Goal: Complete application form: Complete application form

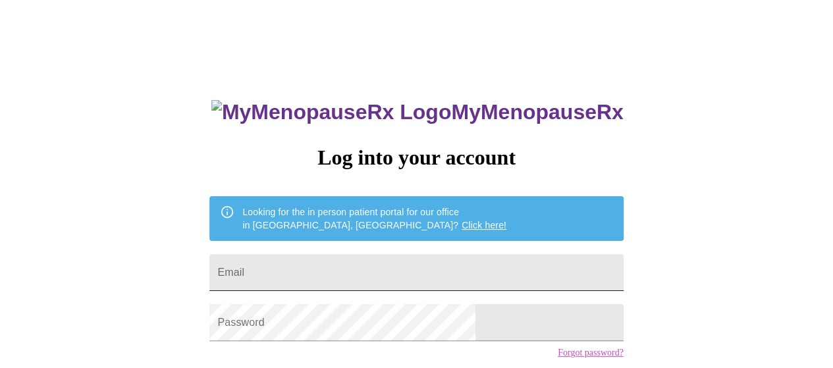
click at [413, 260] on input "Email" at bounding box center [415, 272] width 413 height 37
type input "[EMAIL_ADDRESS][DOMAIN_NAME]"
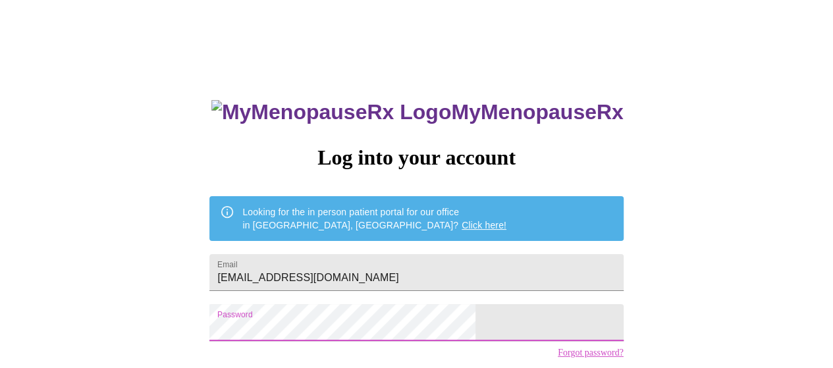
scroll to position [96, 0]
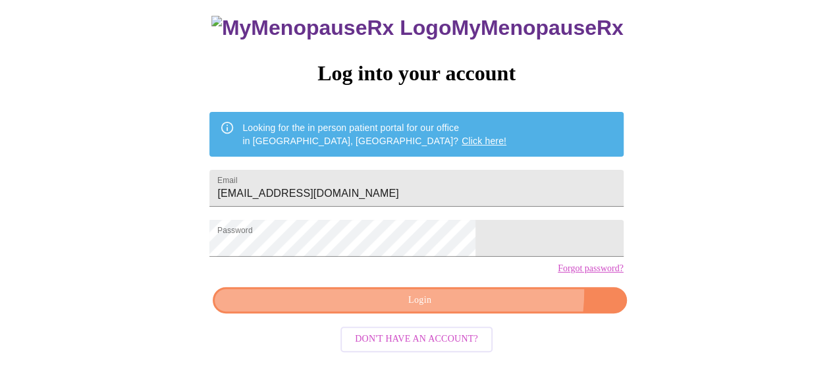
click at [472, 301] on button "Login" at bounding box center [419, 300] width 413 height 27
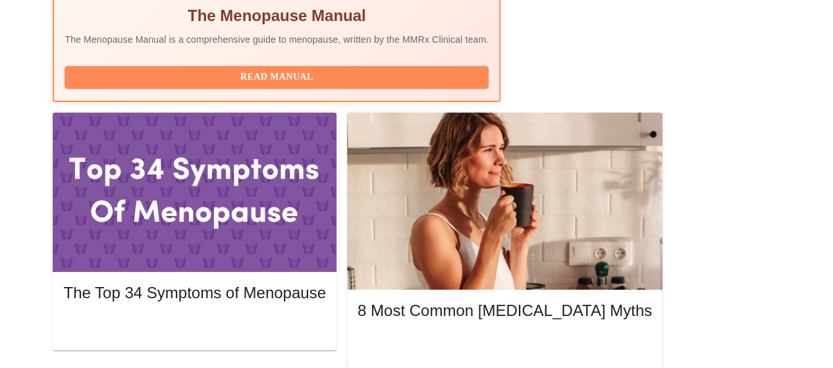
scroll to position [481, 0]
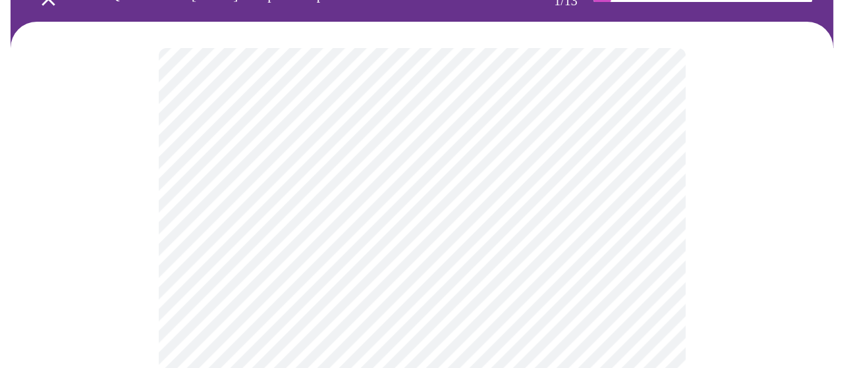
scroll to position [197, 0]
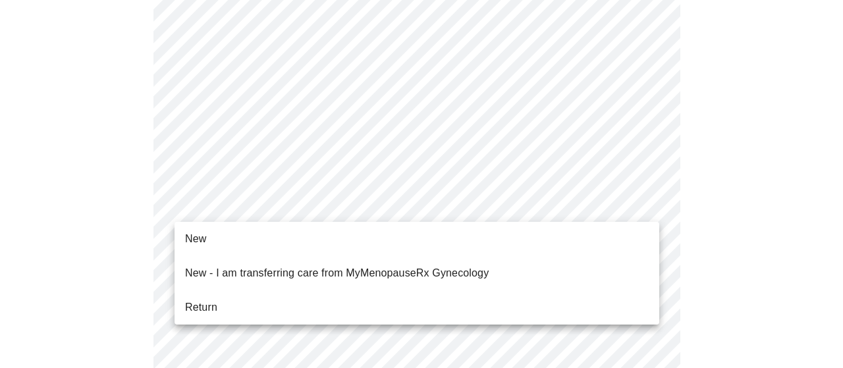
click at [330, 296] on li "Return" at bounding box center [416, 308] width 484 height 24
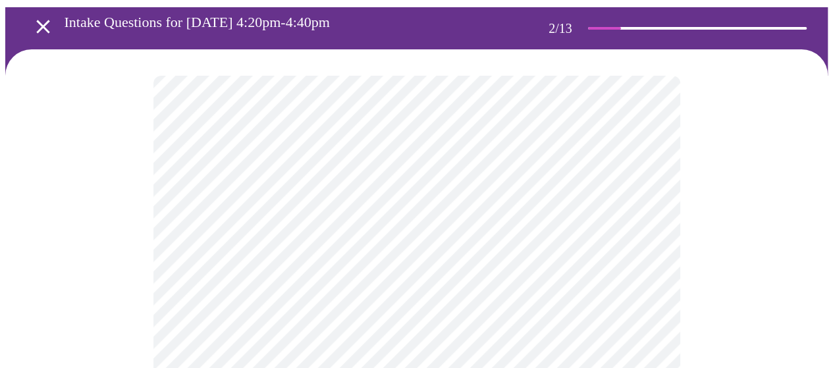
scroll to position [132, 0]
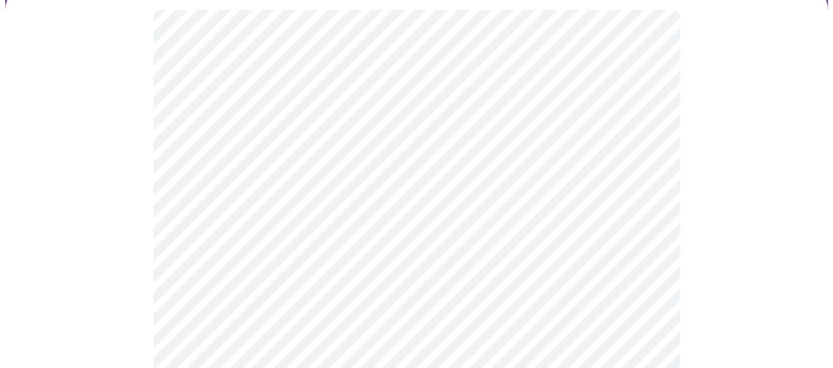
click at [301, 171] on body "MyMenopauseRx Appointments Messaging Labs Uploads Medications Community Refer a…" at bounding box center [416, 278] width 822 height 809
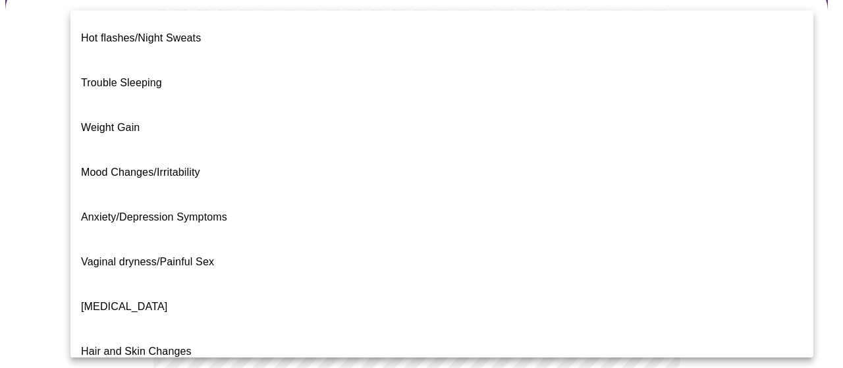
click at [255, 106] on li "Weight Gain" at bounding box center [441, 127] width 743 height 45
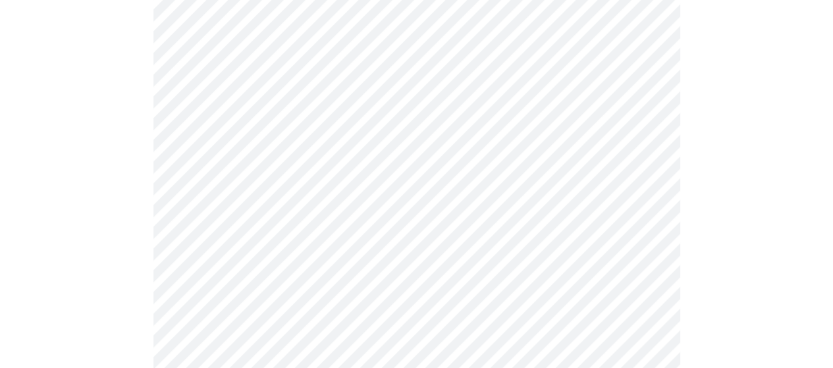
scroll to position [263, 0]
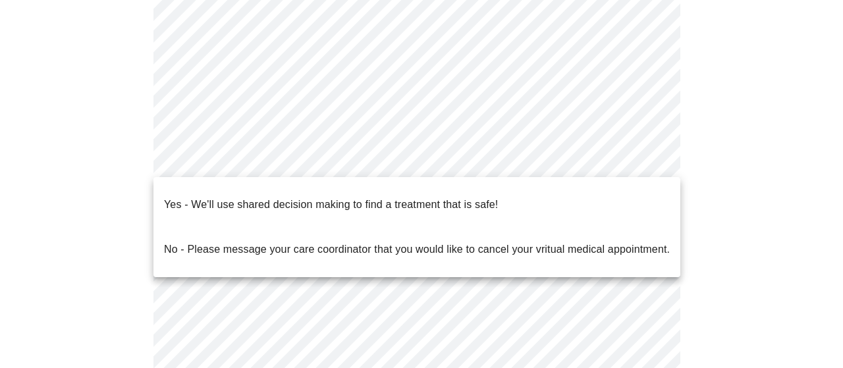
click at [276, 170] on body "MyMenopauseRx Appointments Messaging Labs Uploads Medications Community Refer a…" at bounding box center [421, 142] width 832 height 801
click at [259, 185] on li "Yes - We'll use shared decision making to find a treatment that is safe!" at bounding box center [416, 204] width 527 height 45
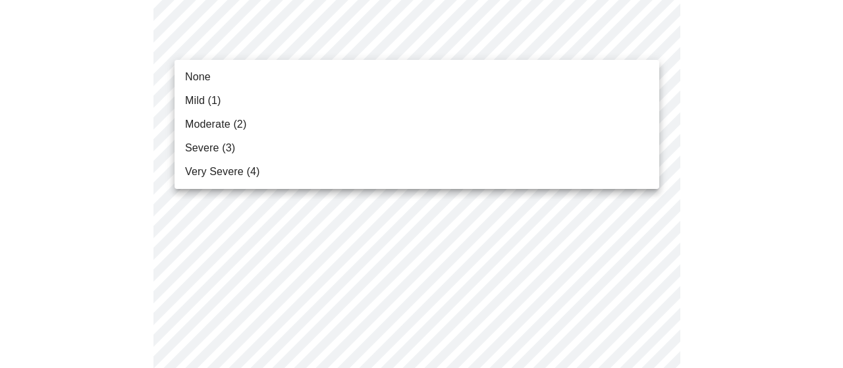
click at [407, 92] on li "Mild (1)" at bounding box center [416, 101] width 484 height 24
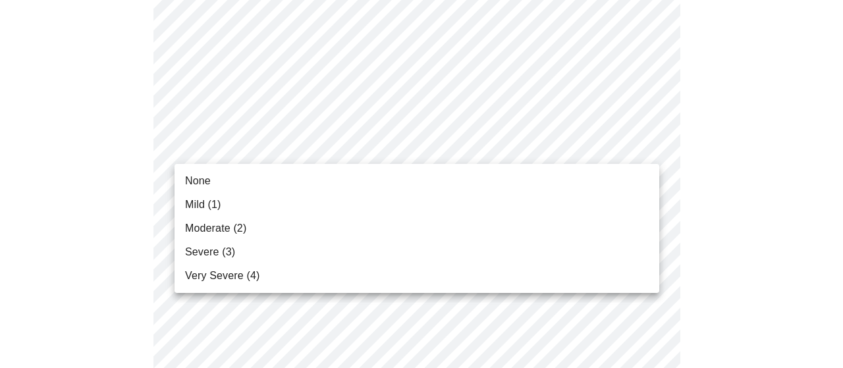
click at [390, 195] on li "Mild (1)" at bounding box center [416, 205] width 484 height 24
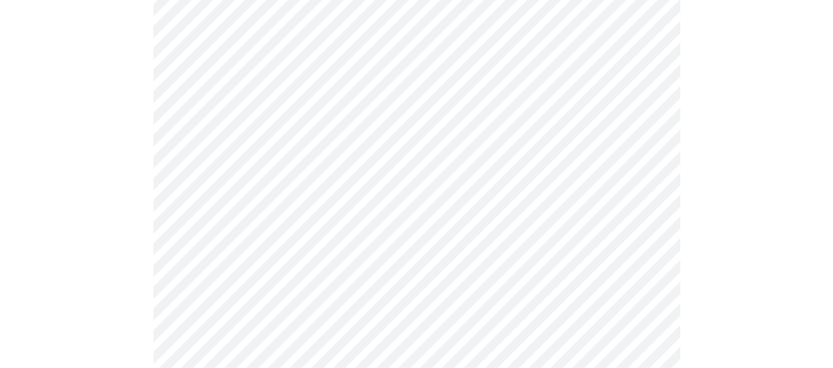
scroll to position [329, 0]
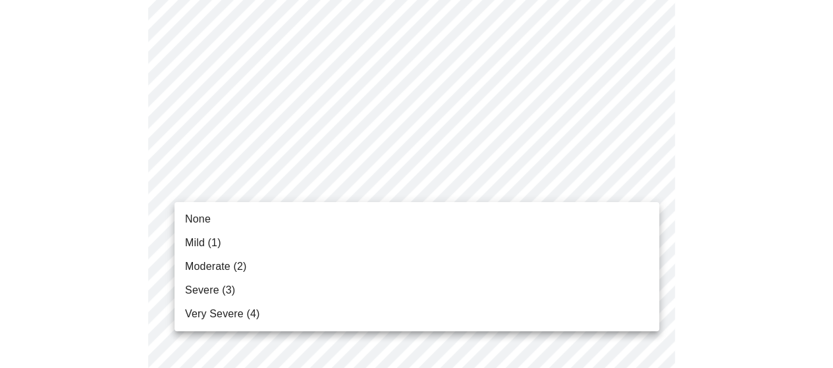
click at [375, 264] on li "Moderate (2)" at bounding box center [416, 267] width 484 height 24
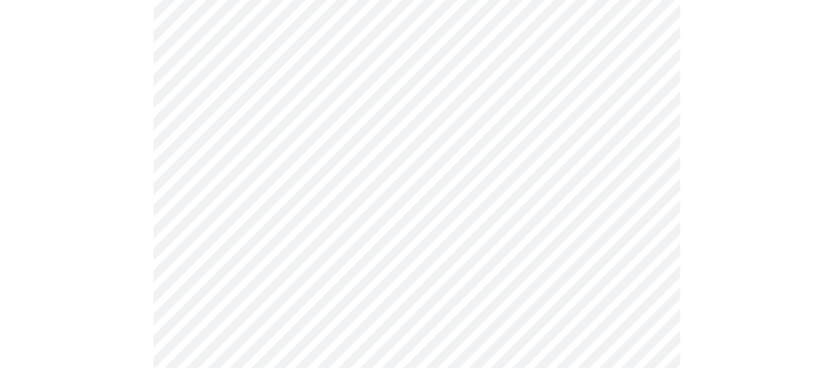
scroll to position [461, 0]
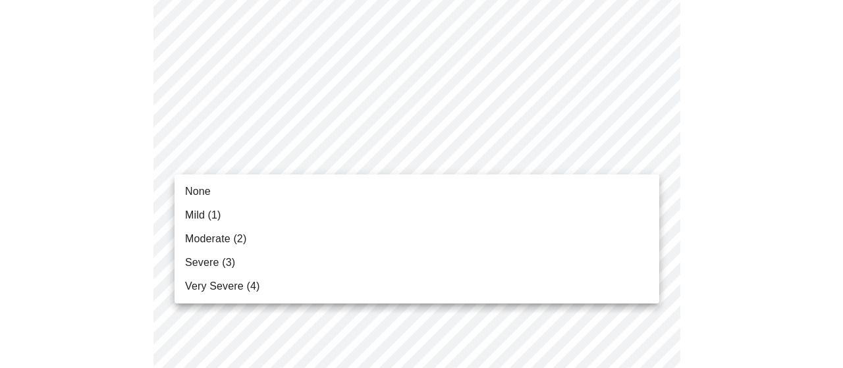
click at [390, 227] on li "Moderate (2)" at bounding box center [416, 239] width 484 height 24
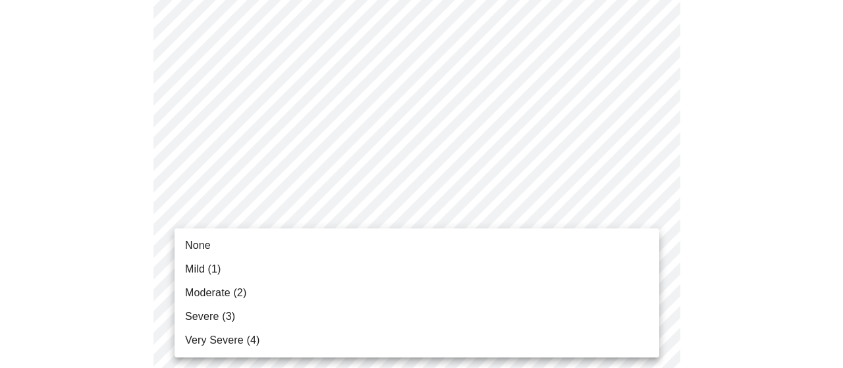
click at [396, 258] on li "Mild (1)" at bounding box center [416, 269] width 484 height 24
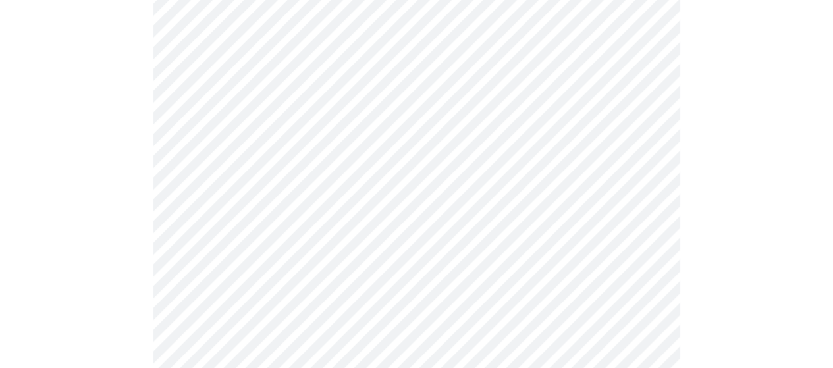
scroll to position [658, 0]
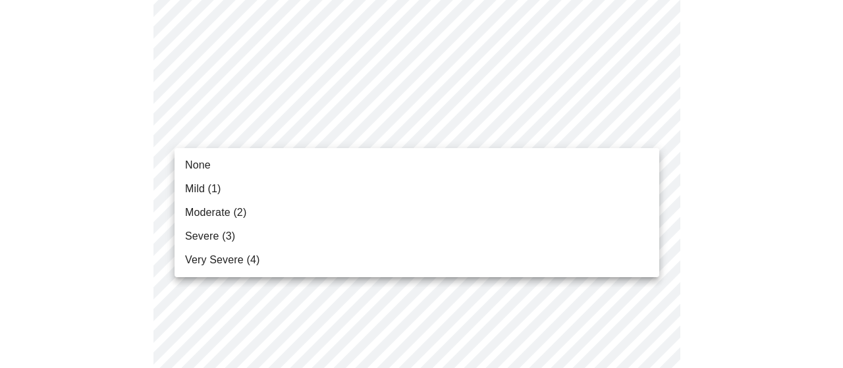
click at [400, 142] on body "MyMenopauseRx Appointments Messaging Labs Uploads Medications Community Refer a…" at bounding box center [421, 185] width 832 height 1677
click at [364, 189] on li "Mild (1)" at bounding box center [416, 189] width 484 height 24
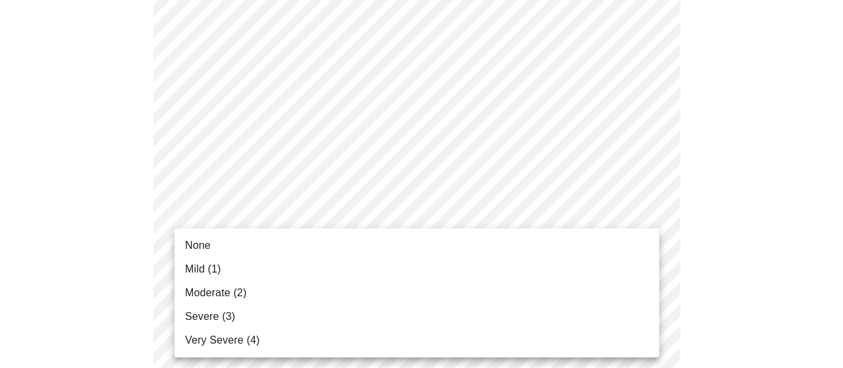
click at [382, 227] on body "MyMenopauseRx Appointments Messaging Labs Uploads Medications Community Refer a…" at bounding box center [421, 176] width 832 height 1659
click at [366, 266] on li "Mild (1)" at bounding box center [416, 269] width 484 height 24
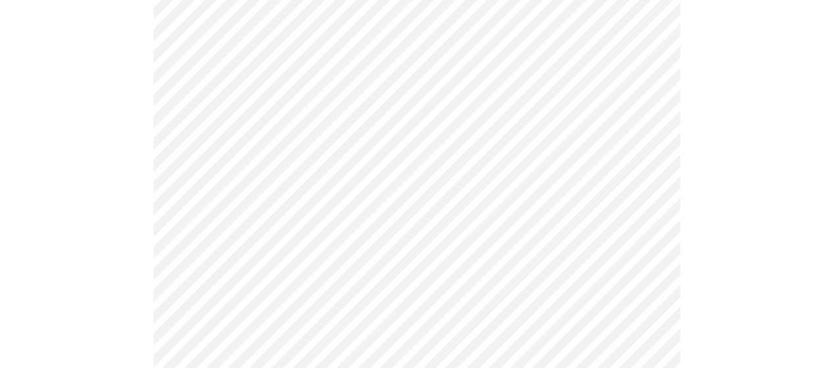
scroll to position [856, 0]
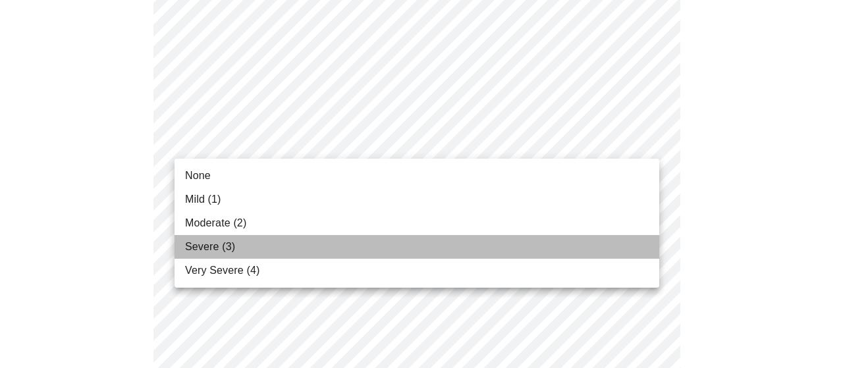
click at [382, 235] on li "Severe (3)" at bounding box center [416, 247] width 484 height 24
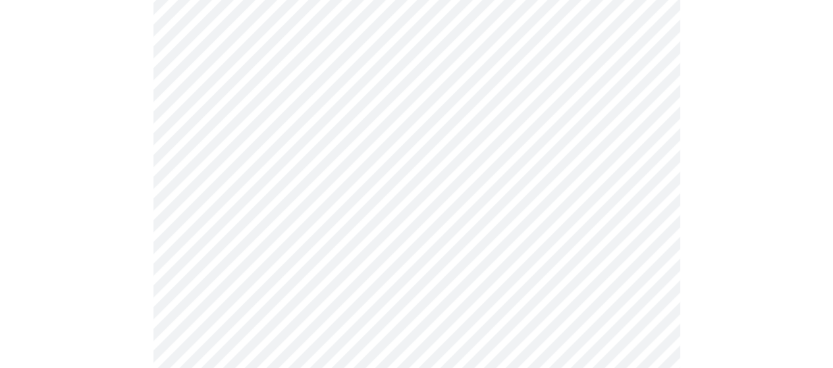
scroll to position [922, 0]
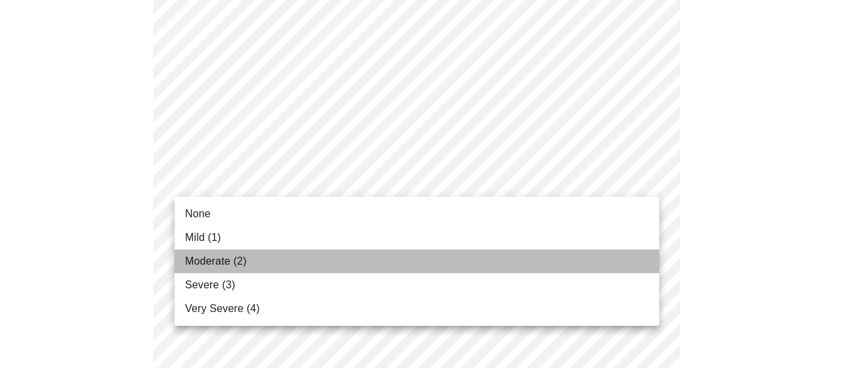
click at [362, 270] on li "Moderate (2)" at bounding box center [416, 261] width 484 height 24
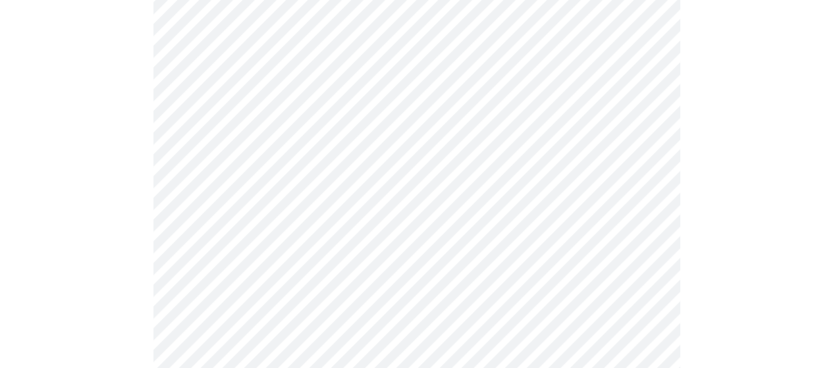
scroll to position [1053, 0]
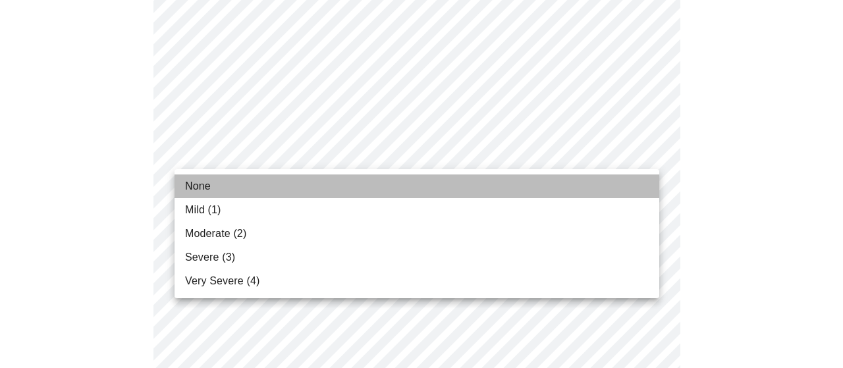
click at [296, 182] on li "None" at bounding box center [416, 186] width 484 height 24
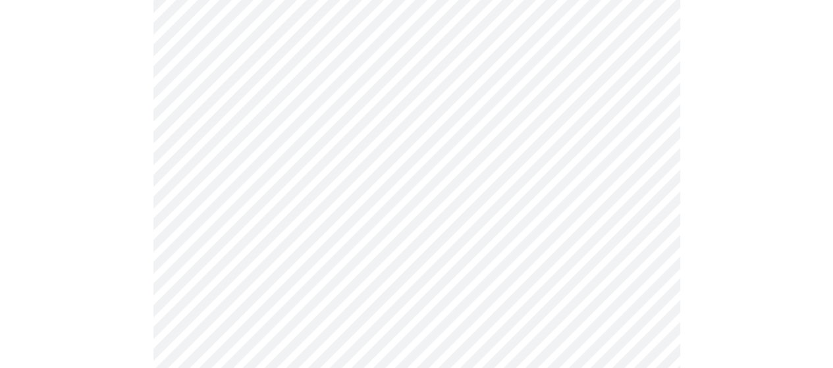
scroll to position [1119, 0]
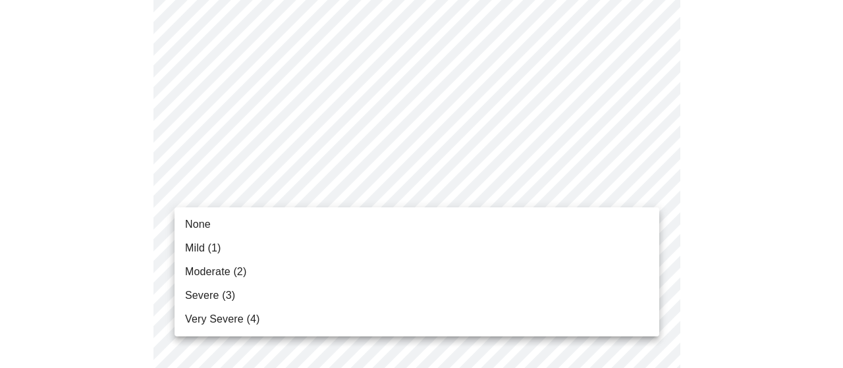
click at [307, 261] on li "Moderate (2)" at bounding box center [416, 272] width 484 height 24
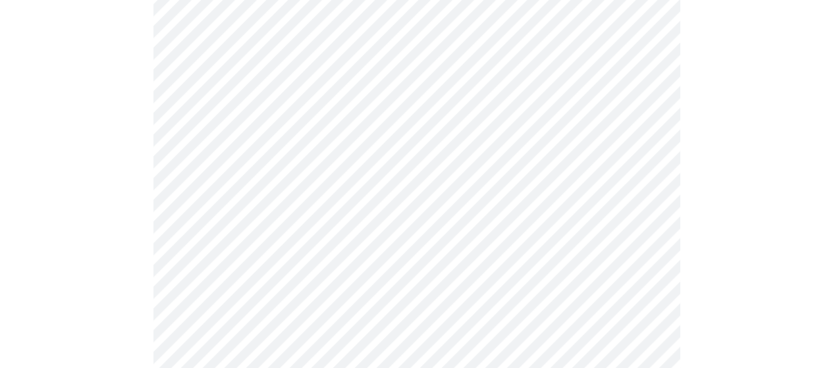
scroll to position [658, 0]
click at [307, 161] on body "MyMenopauseRx Appointments Messaging Labs Uploads Medications Community Refer a…" at bounding box center [421, 5] width 832 height 1316
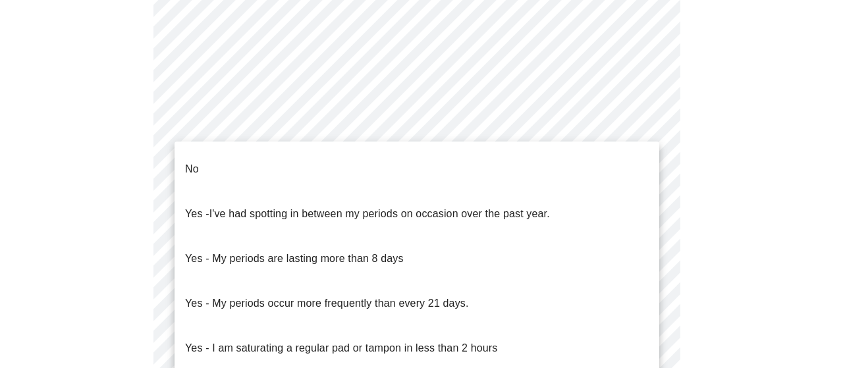
click at [307, 162] on li "No" at bounding box center [416, 169] width 484 height 45
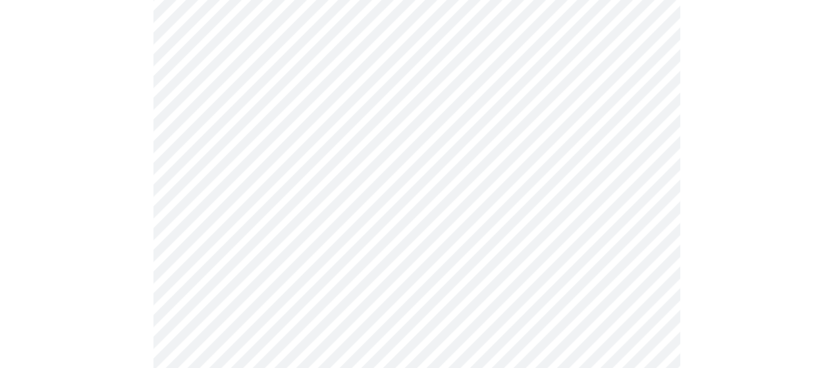
scroll to position [724, 0]
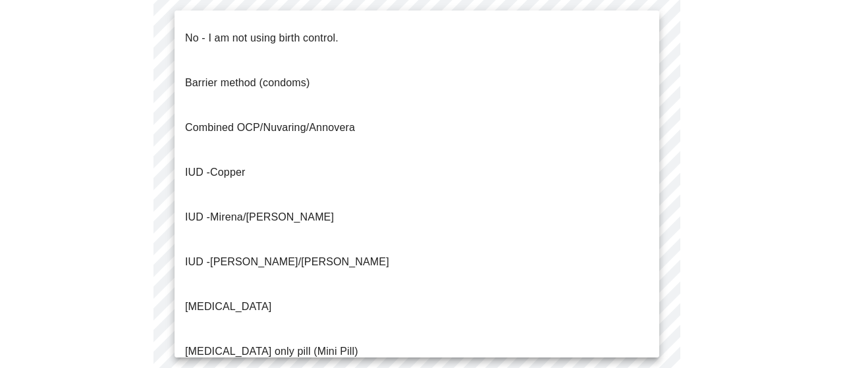
click at [267, 38] on span "No - I am not using birth control." at bounding box center [261, 38] width 153 height 37
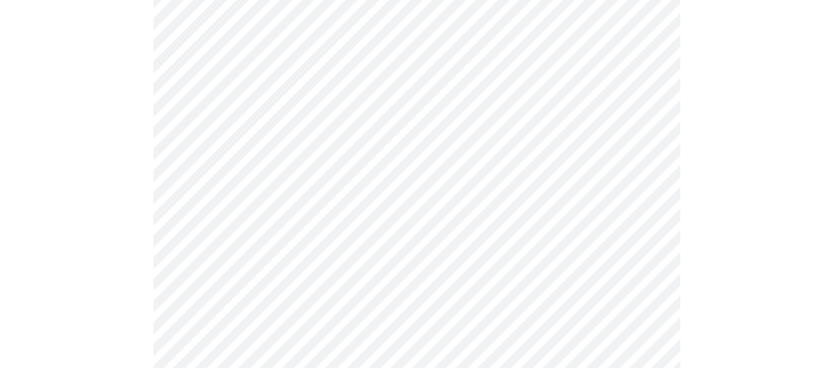
scroll to position [856, 0]
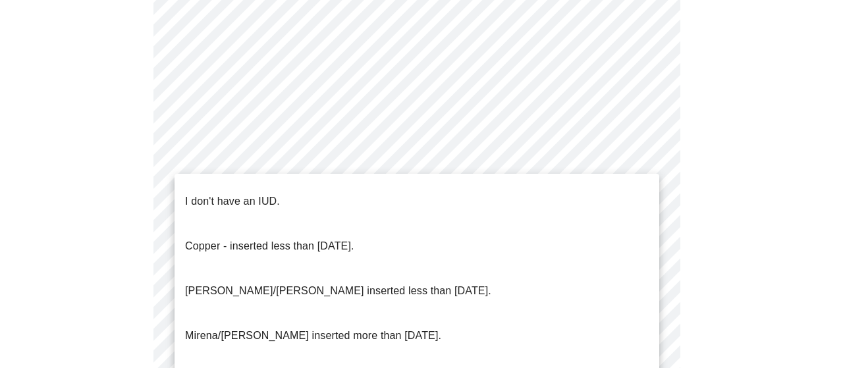
click at [235, 194] on p "I don't have an IUD." at bounding box center [232, 202] width 95 height 16
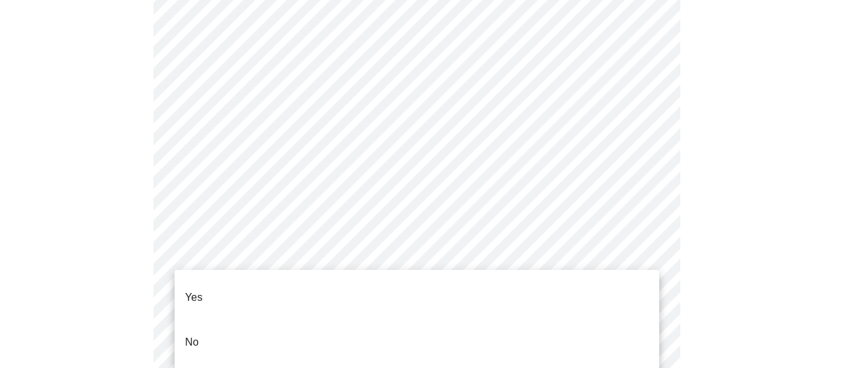
click at [230, 280] on li "Yes" at bounding box center [416, 297] width 484 height 45
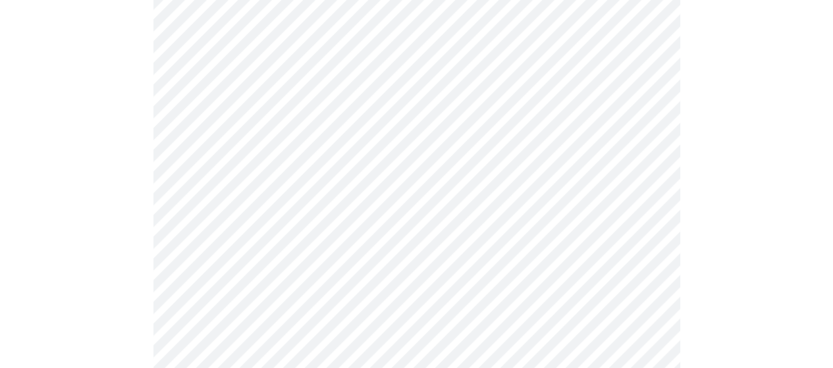
scroll to position [197, 0]
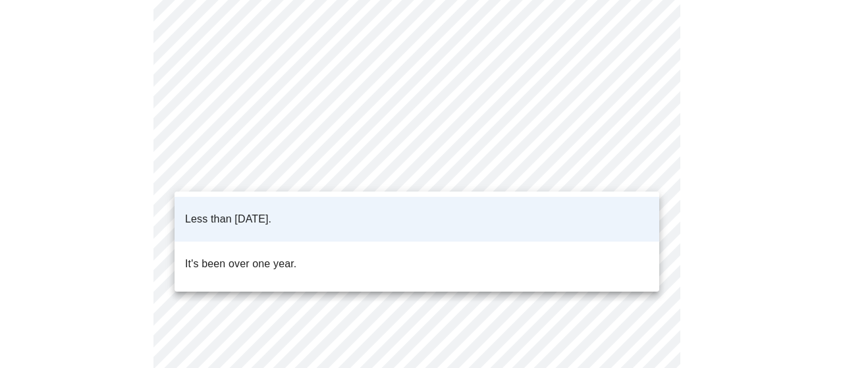
click at [317, 187] on body "MyMenopauseRx Appointments Messaging Labs Uploads Medications Community Refer a…" at bounding box center [421, 303] width 832 height 991
click at [271, 214] on p "Less than [DATE]." at bounding box center [228, 219] width 86 height 16
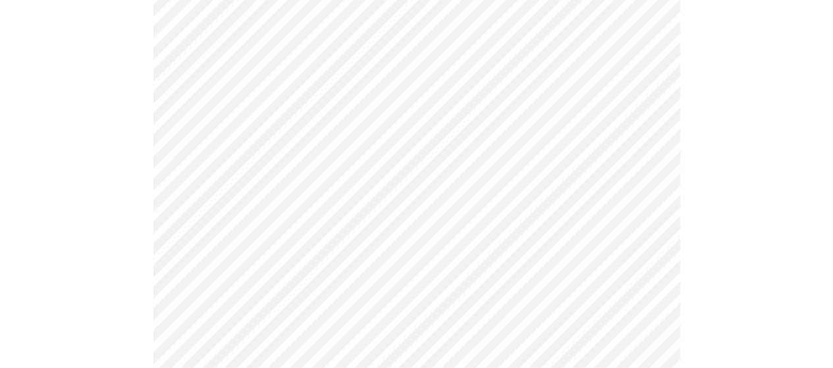
scroll to position [263, 0]
click at [272, 203] on body "MyMenopauseRx Appointments Messaging Labs Uploads Medications Community Refer a…" at bounding box center [421, 237] width 832 height 991
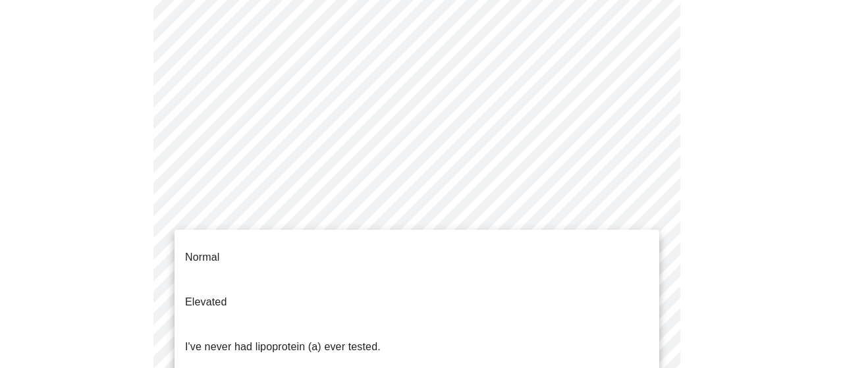
click at [277, 325] on li "I've never had lipoprotein (a) ever tested." at bounding box center [416, 347] width 484 height 45
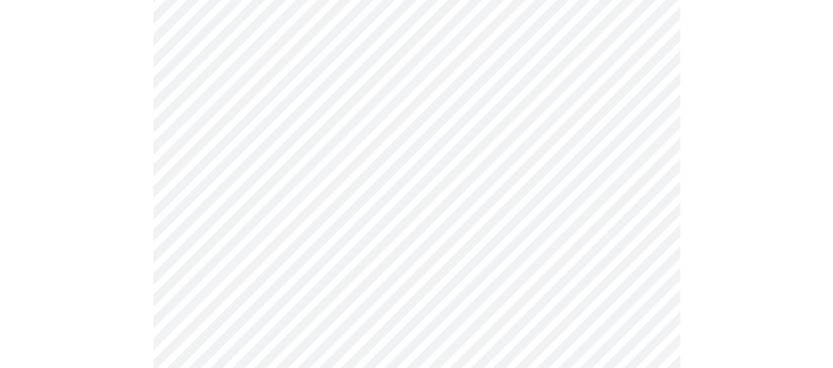
scroll to position [3423, 0]
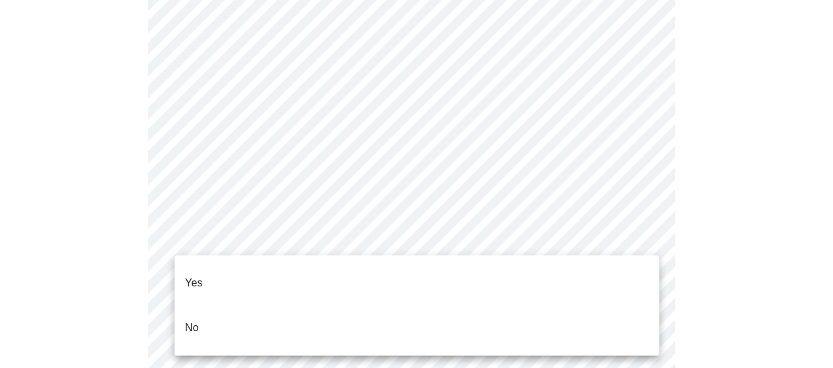
click at [333, 305] on li "No" at bounding box center [416, 327] width 484 height 45
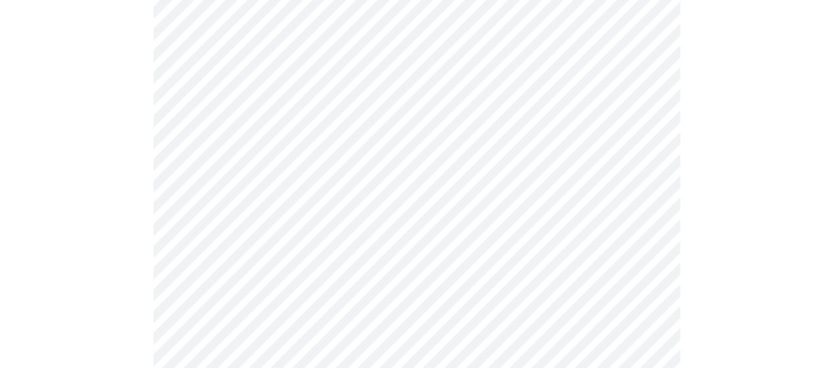
scroll to position [3555, 0]
